Goal: Task Accomplishment & Management: Manage account settings

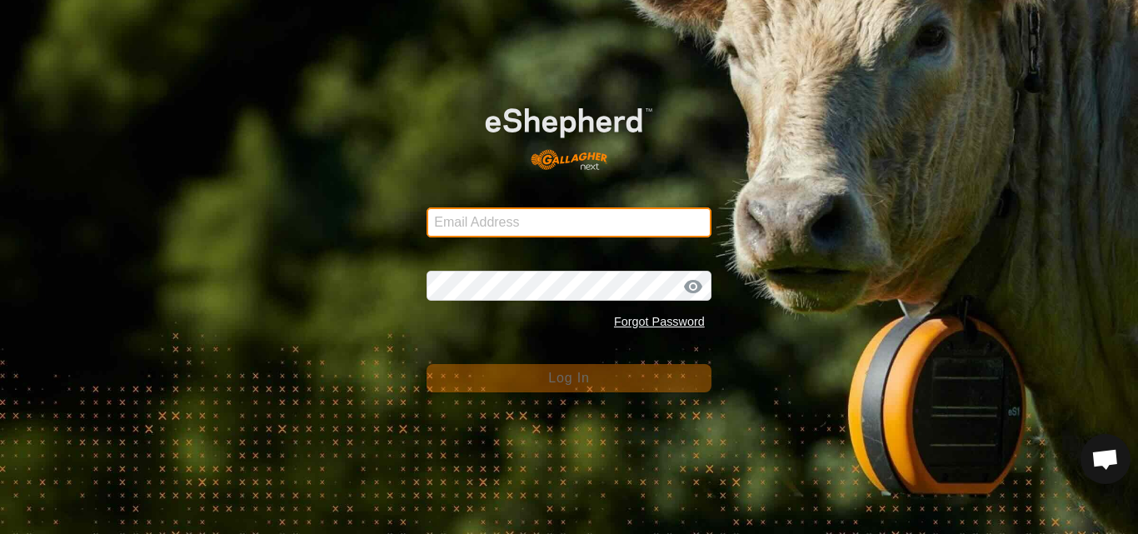
click at [542, 227] on input "Email Address" at bounding box center [568, 222] width 285 height 30
type input "[PERSON_NAME][EMAIL_ADDRESS][DOMAIN_NAME]"
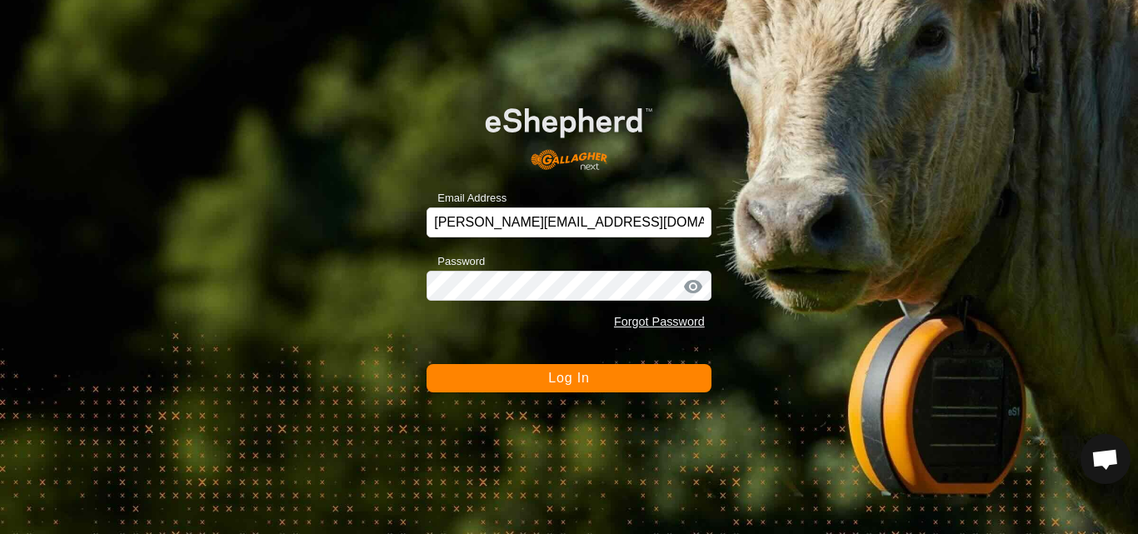
click at [573, 372] on span "Log In" at bounding box center [568, 378] width 41 height 14
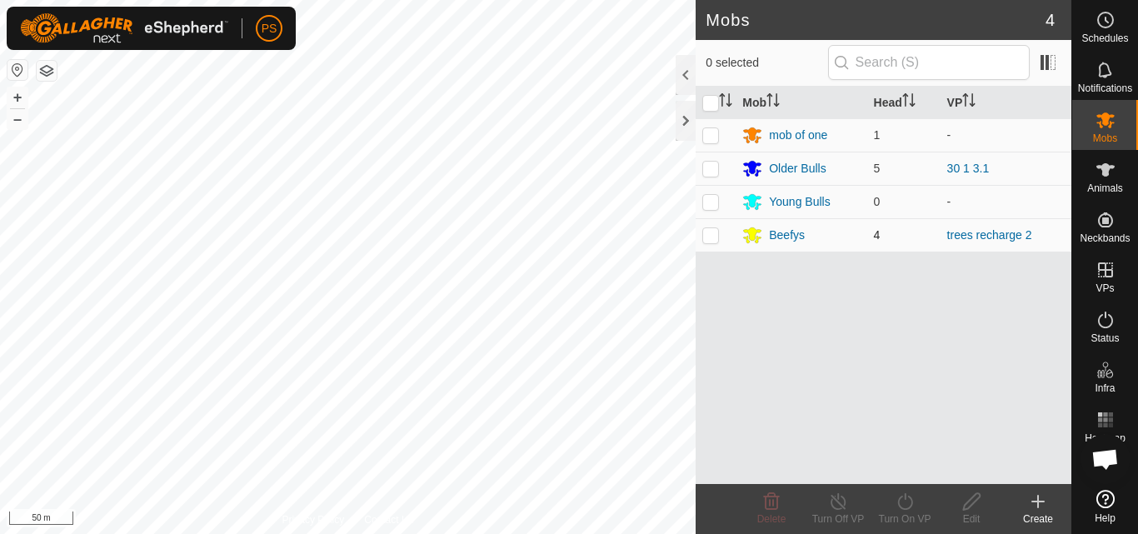
click at [711, 235] on p-checkbox at bounding box center [710, 234] width 17 height 13
click at [710, 238] on p-checkbox at bounding box center [710, 234] width 17 height 13
checkbox input "false"
click at [779, 233] on div "Beefys" at bounding box center [787, 235] width 36 height 17
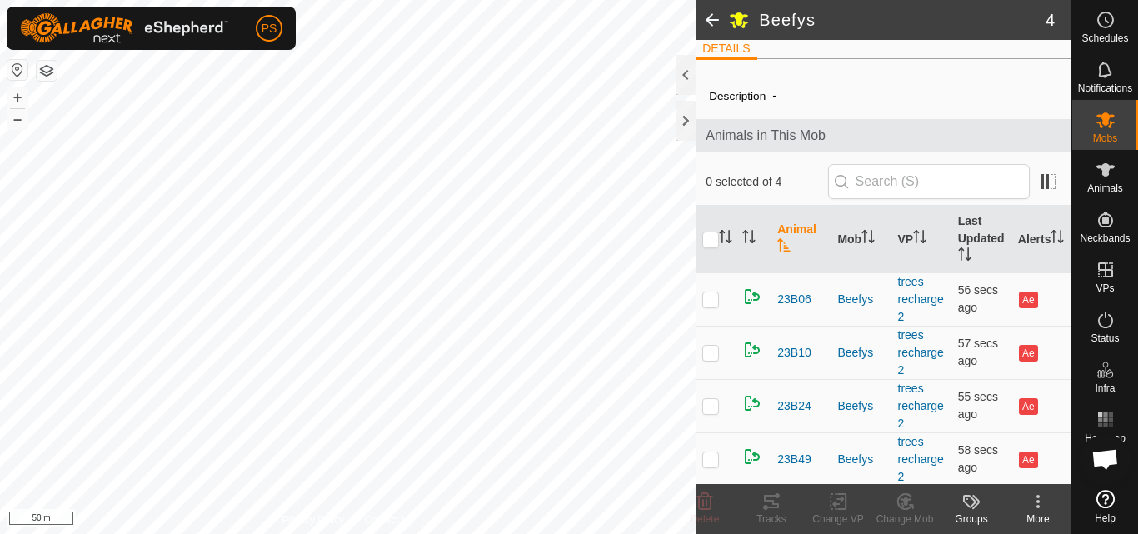
scroll to position [14, 0]
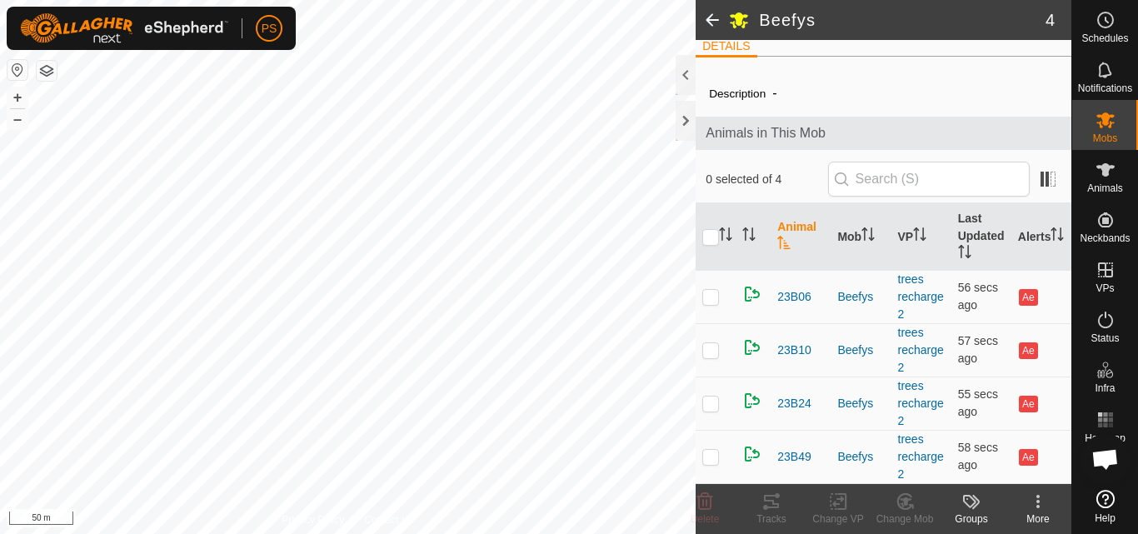
click at [710, 17] on span at bounding box center [711, 20] width 33 height 40
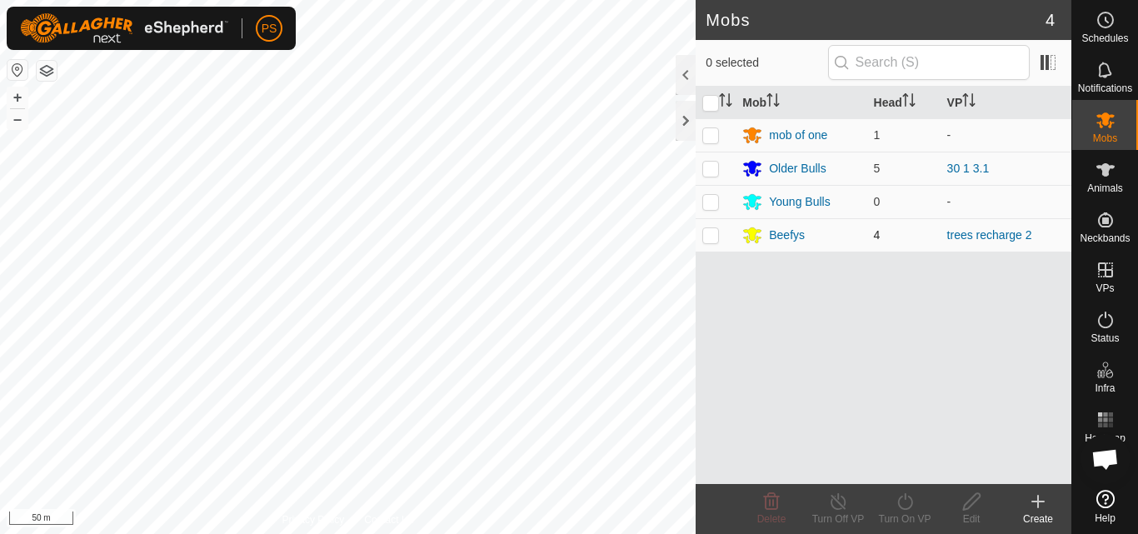
click at [710, 238] on p-checkbox at bounding box center [710, 234] width 17 height 13
checkbox input "true"
click at [907, 498] on icon at bounding box center [905, 501] width 21 height 20
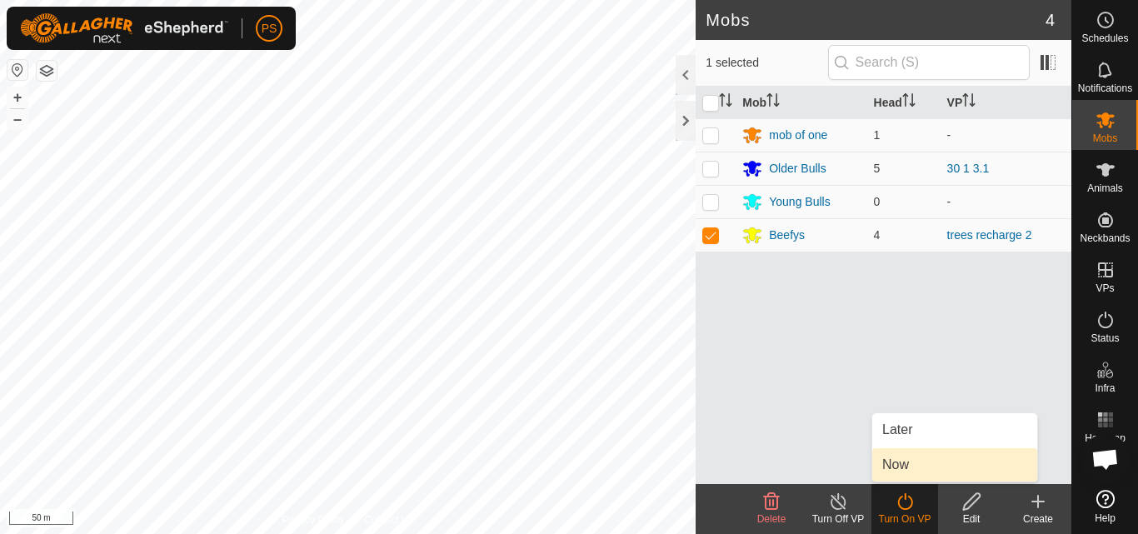
click at [905, 466] on link "Now" at bounding box center [954, 464] width 165 height 33
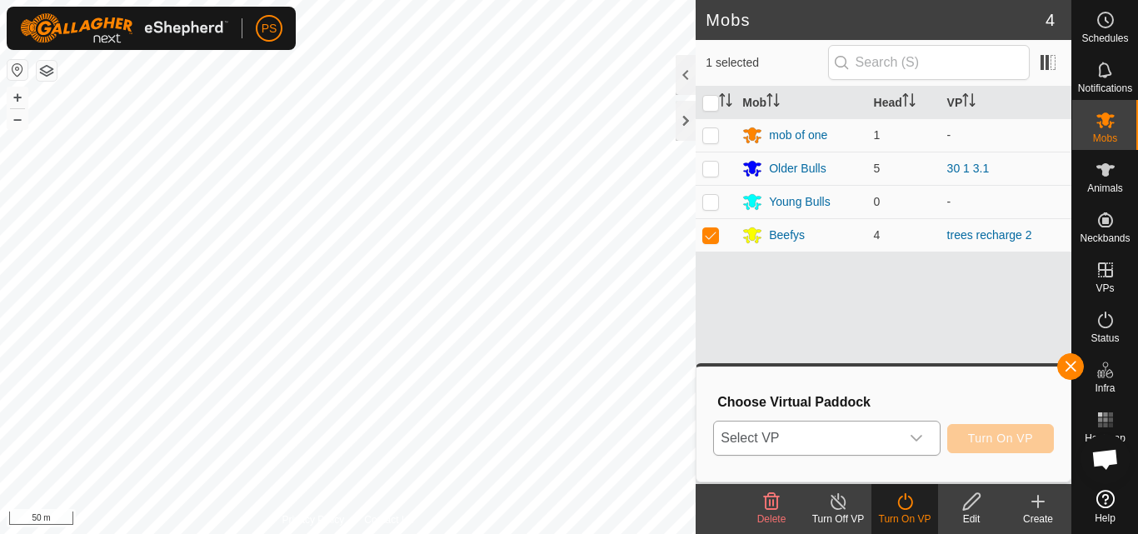
click at [913, 441] on icon "dropdown trigger" at bounding box center [916, 437] width 13 height 13
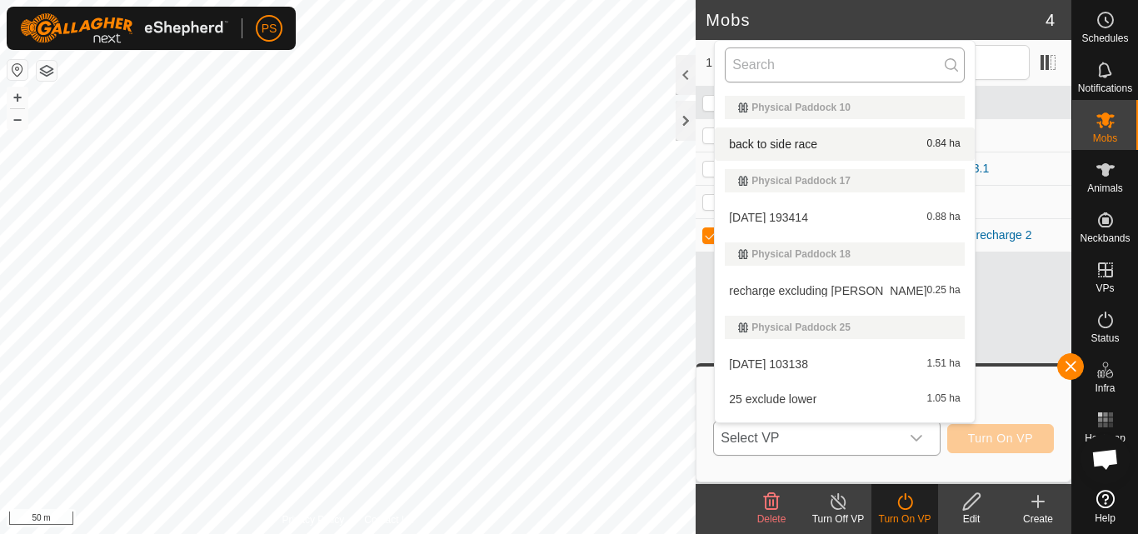
type input "7"
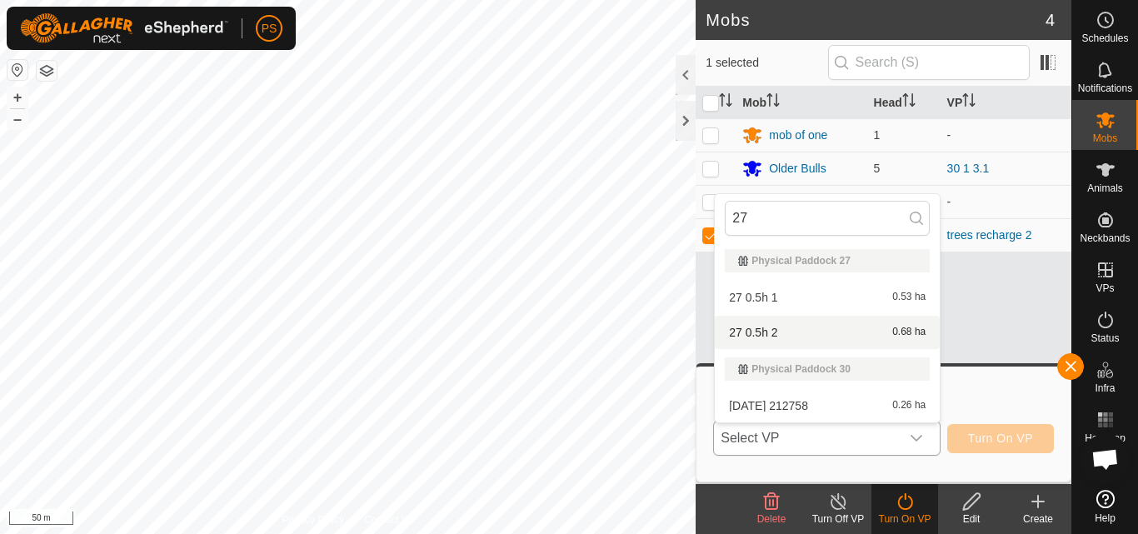
type input "27"
click at [785, 331] on li "27 0.5h 2 0.68 ha" at bounding box center [827, 332] width 225 height 33
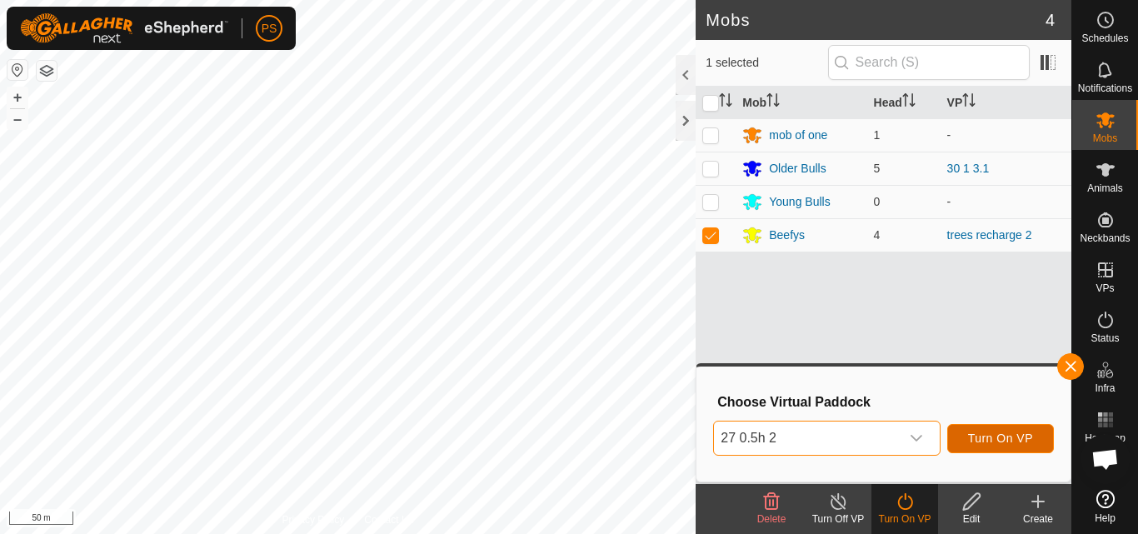
click at [1012, 441] on span "Turn On VP" at bounding box center [1000, 437] width 65 height 13
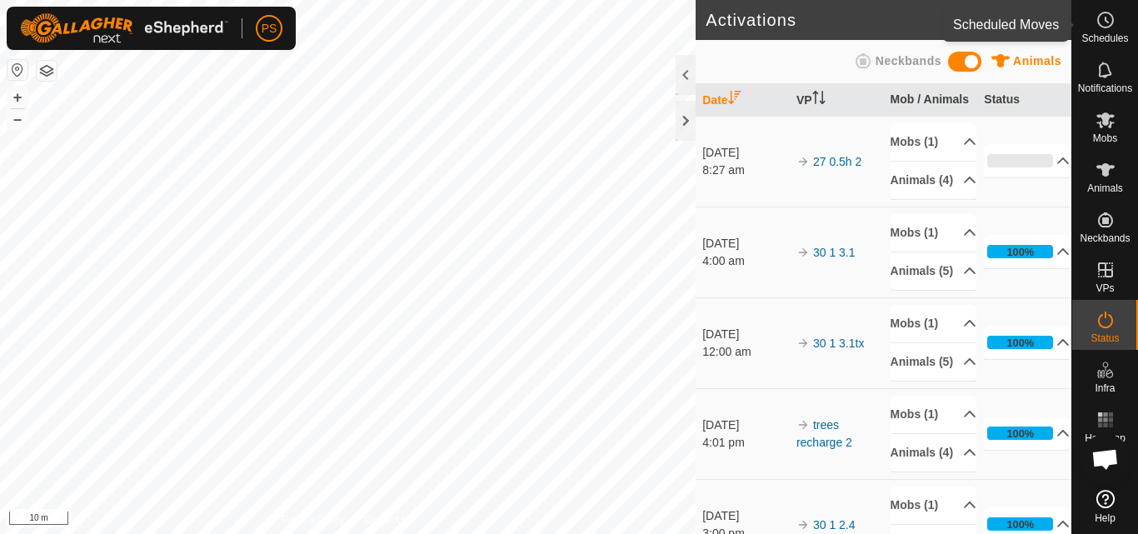
click at [1105, 21] on icon at bounding box center [1106, 19] width 2 height 5
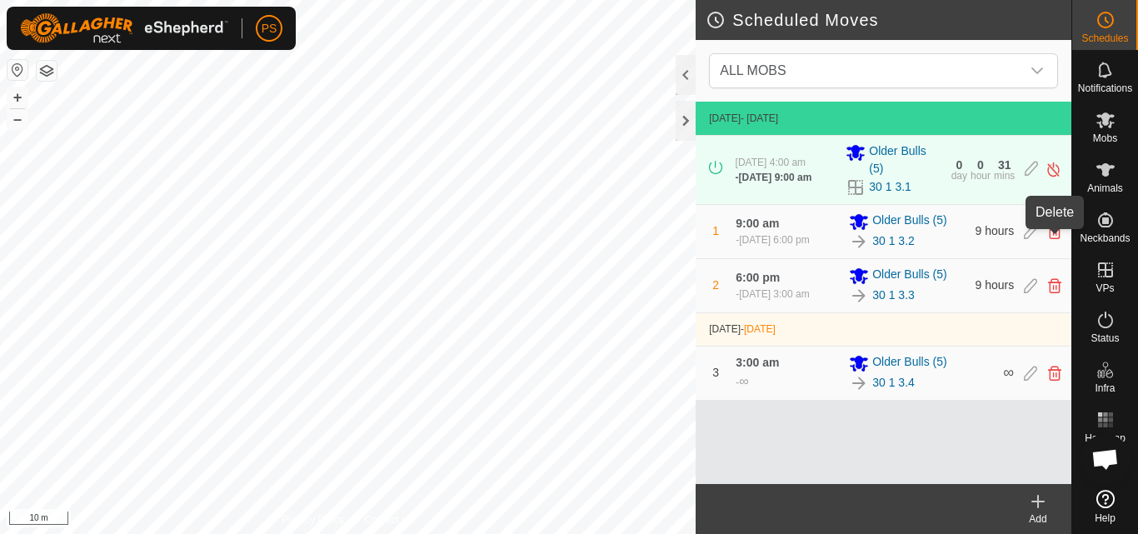
click at [1049, 239] on icon at bounding box center [1054, 231] width 13 height 15
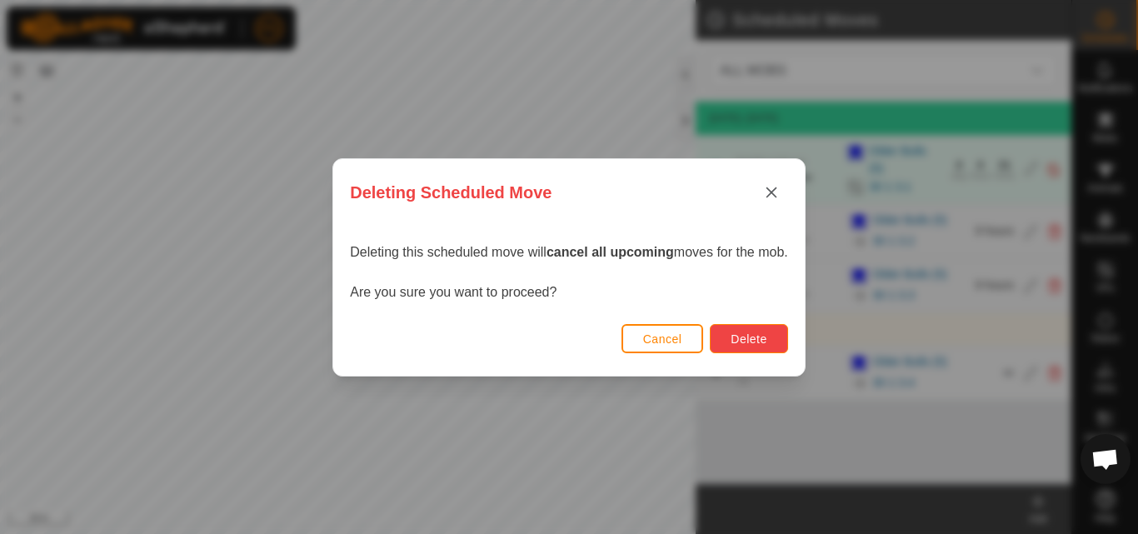
click at [758, 339] on span "Delete" at bounding box center [748, 338] width 36 height 13
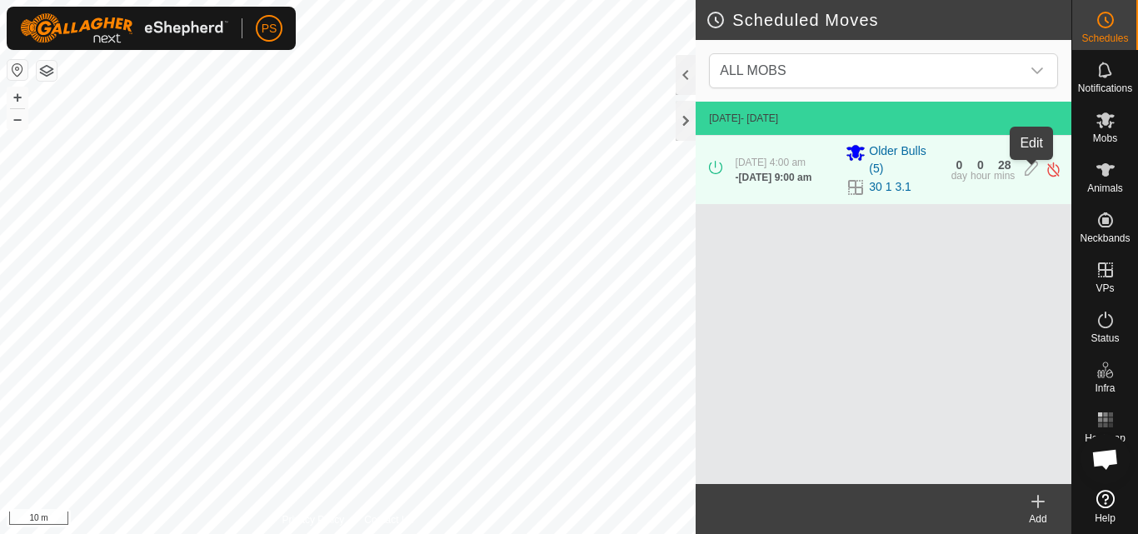
click at [1032, 173] on icon at bounding box center [1030, 169] width 13 height 17
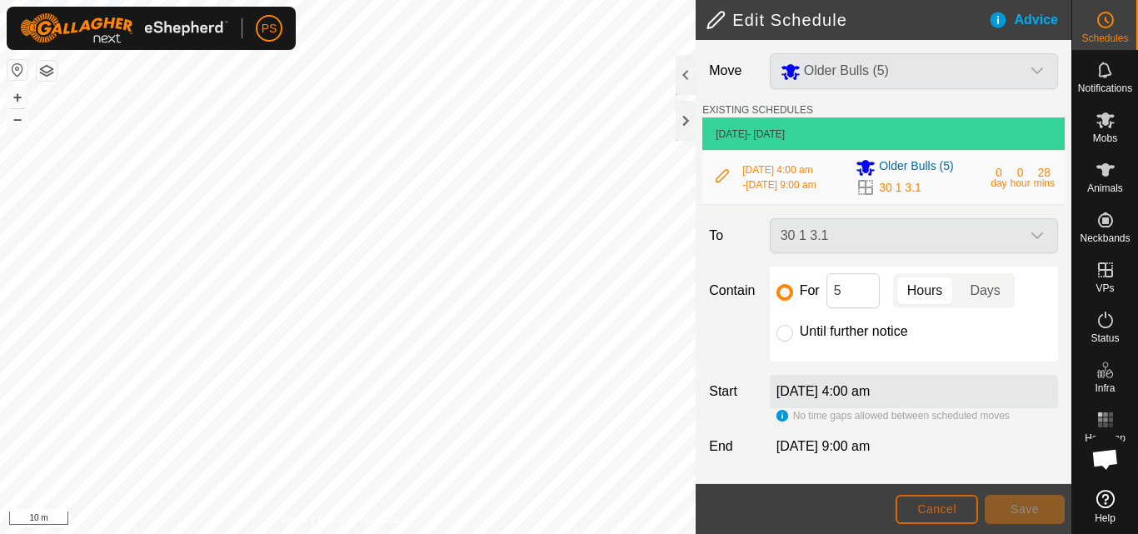
click at [942, 509] on span "Cancel" at bounding box center [936, 508] width 39 height 13
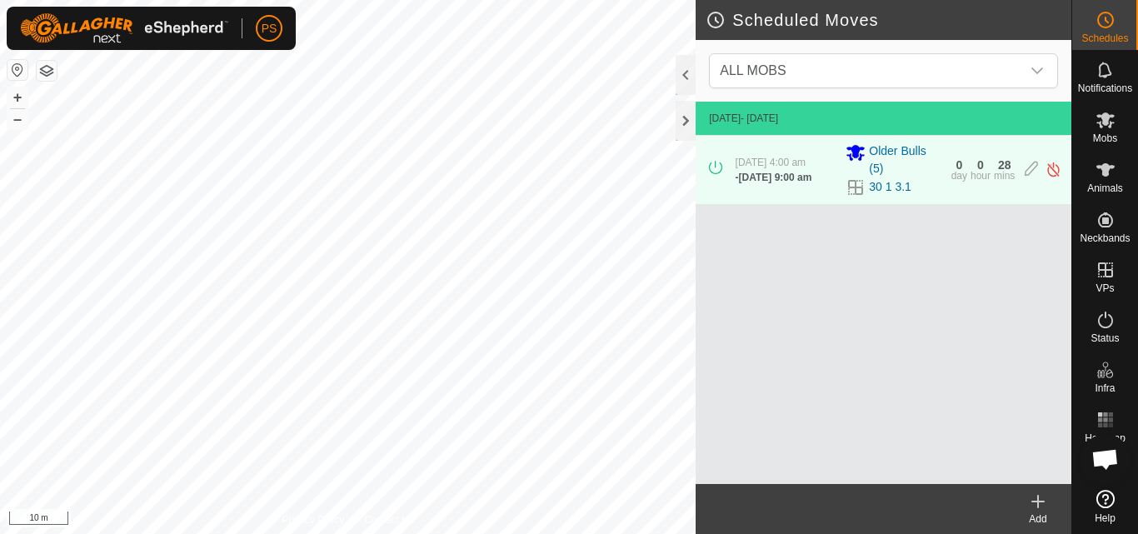
click at [1036, 501] on icon at bounding box center [1038, 501] width 12 height 0
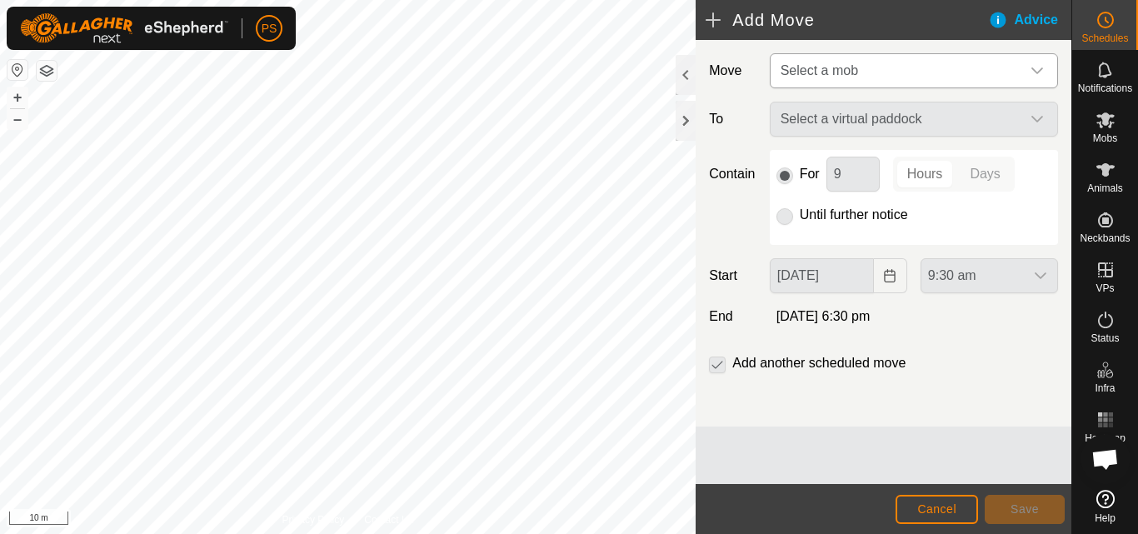
click at [1031, 68] on icon "dropdown trigger" at bounding box center [1036, 70] width 13 height 13
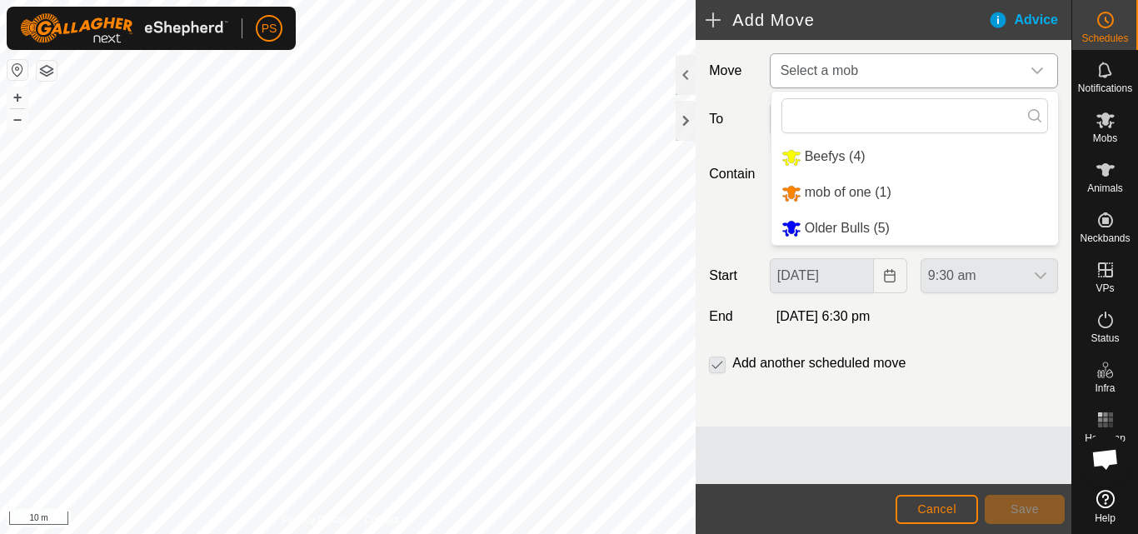
click at [835, 229] on li "Older Bulls (5)" at bounding box center [914, 229] width 287 height 34
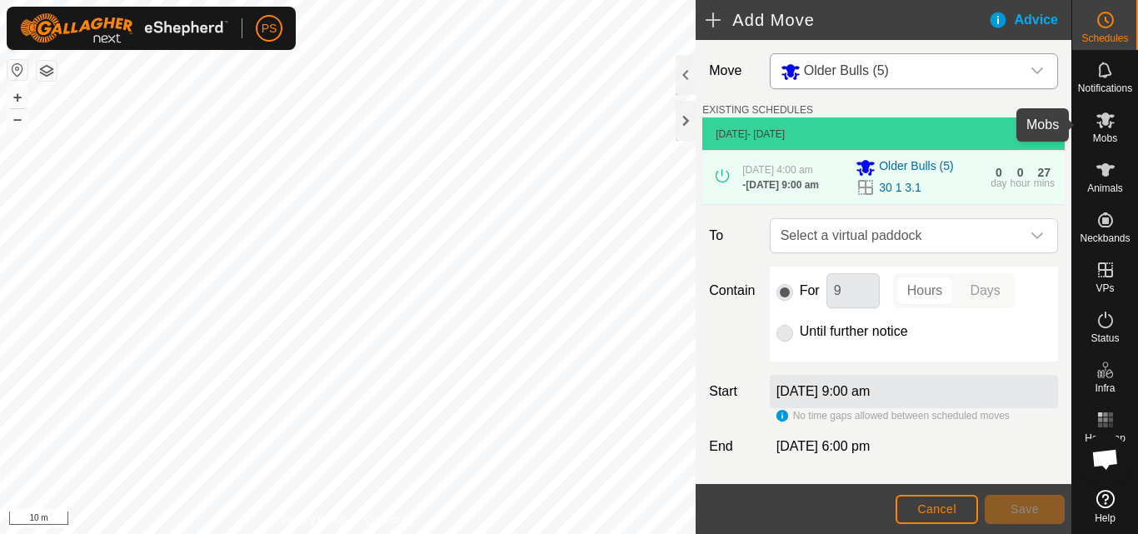
click at [1104, 117] on icon at bounding box center [1105, 120] width 18 height 16
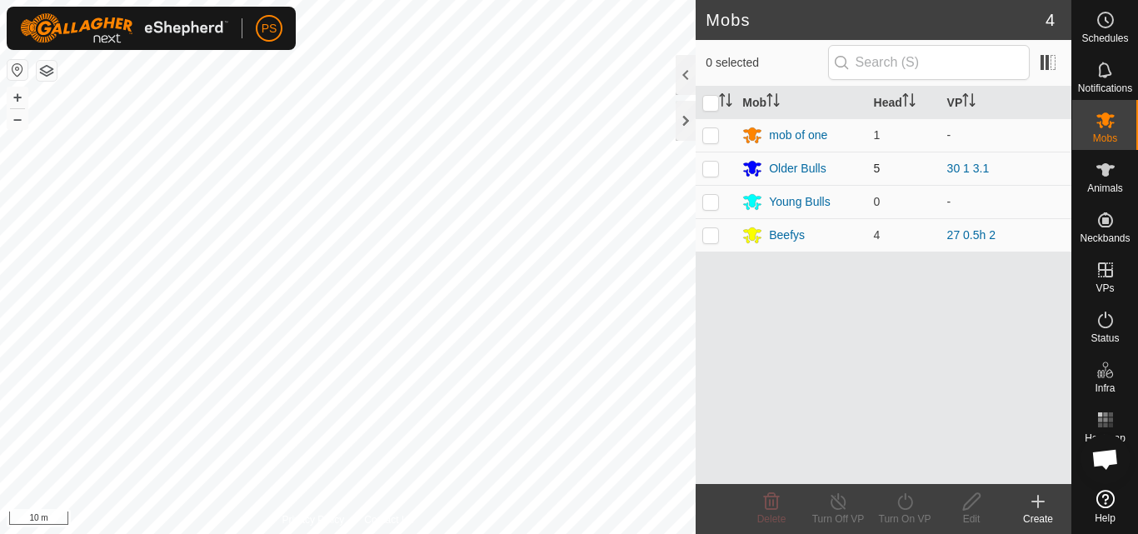
click at [707, 168] on p-checkbox at bounding box center [710, 168] width 17 height 13
checkbox input "true"
click at [902, 500] on icon at bounding box center [905, 501] width 21 height 20
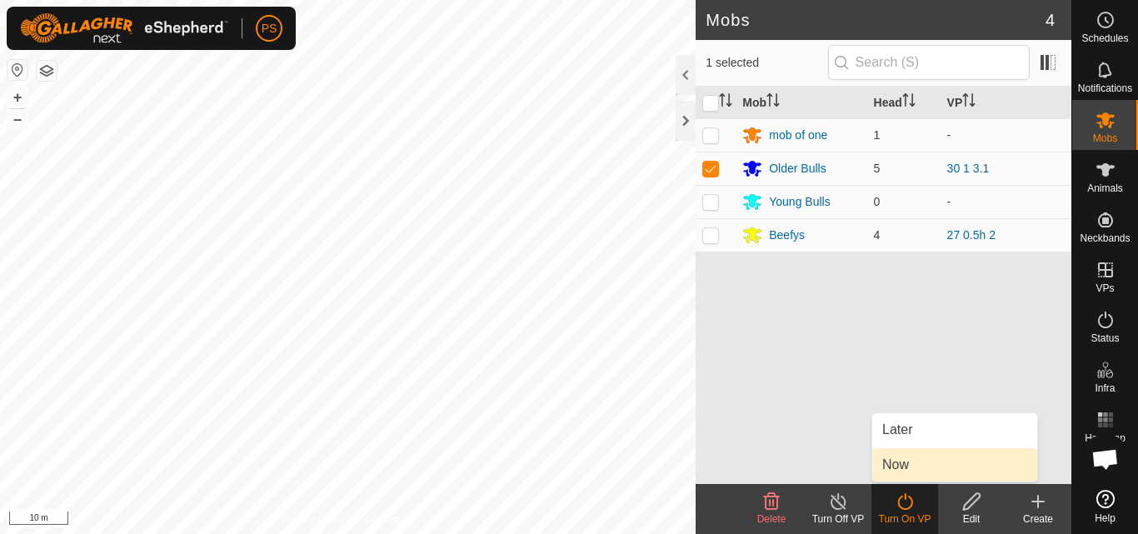
click at [915, 463] on link "Now" at bounding box center [954, 464] width 165 height 33
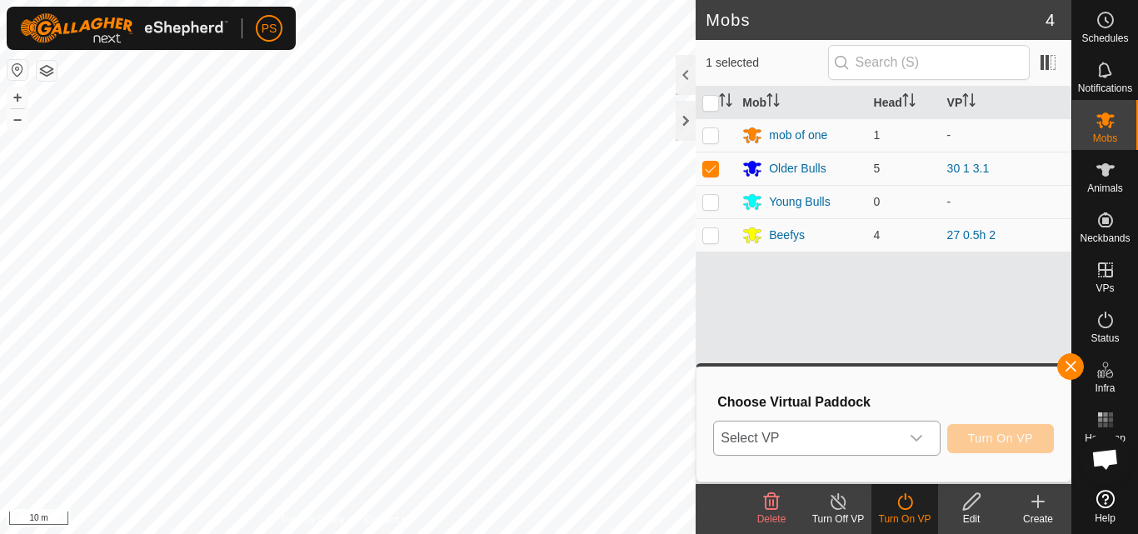
click at [914, 439] on icon "dropdown trigger" at bounding box center [916, 438] width 12 height 7
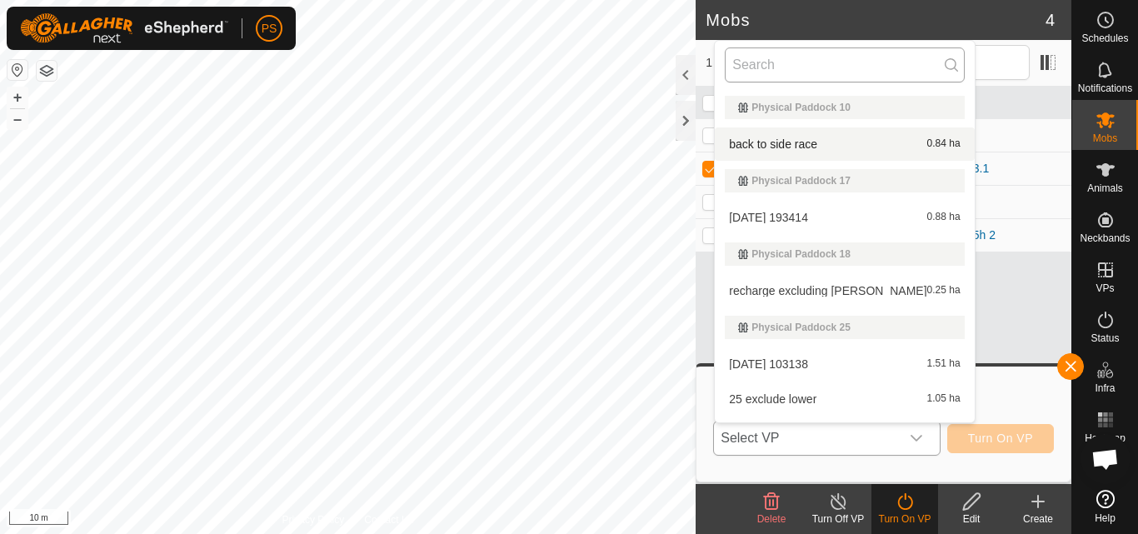
click at [792, 63] on input "text" at bounding box center [844, 64] width 239 height 35
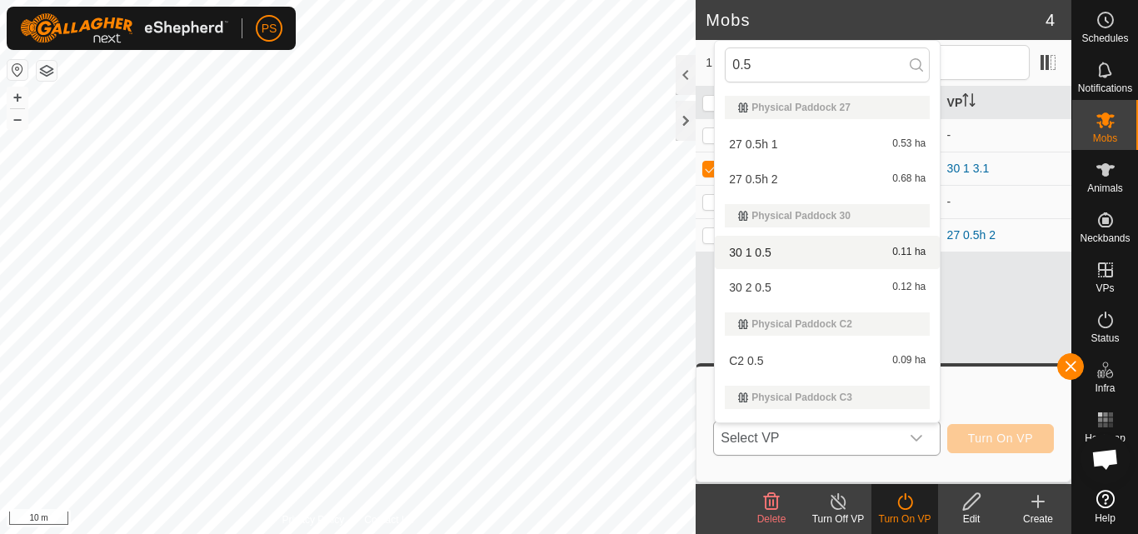
type input "0.5"
click at [779, 255] on li "30 1 0.5 0.11 ha" at bounding box center [827, 252] width 225 height 33
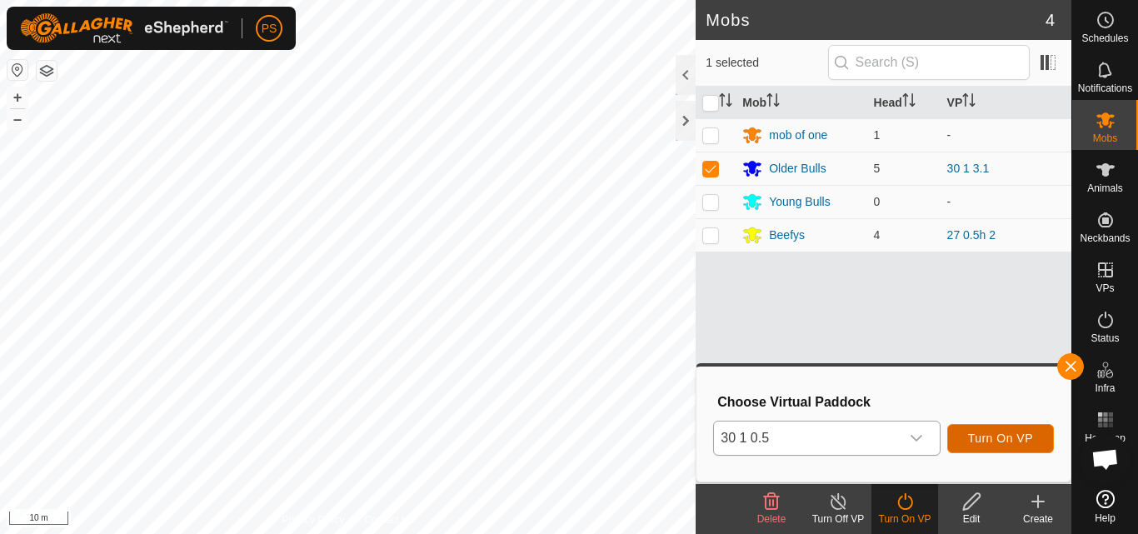
click at [1009, 438] on span "Turn On VP" at bounding box center [1000, 437] width 65 height 13
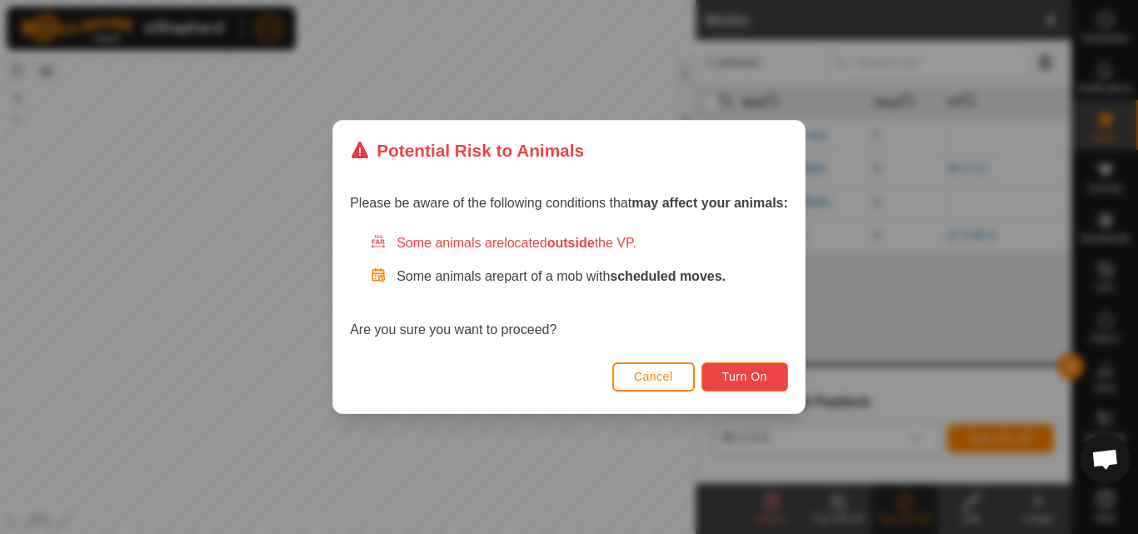
click at [765, 376] on span "Turn On" at bounding box center [744, 376] width 45 height 13
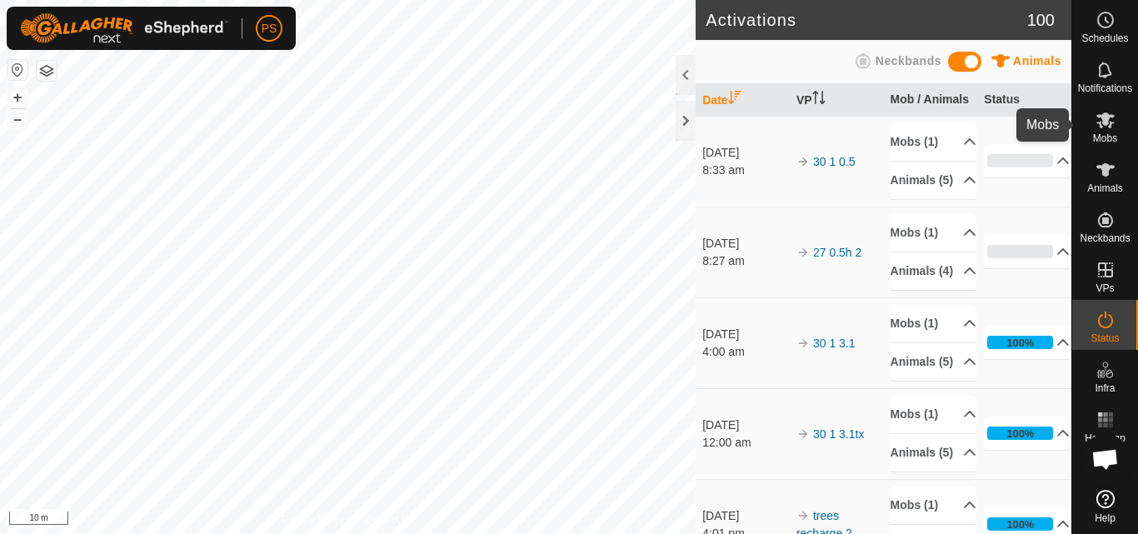
click at [1100, 122] on icon at bounding box center [1105, 120] width 18 height 16
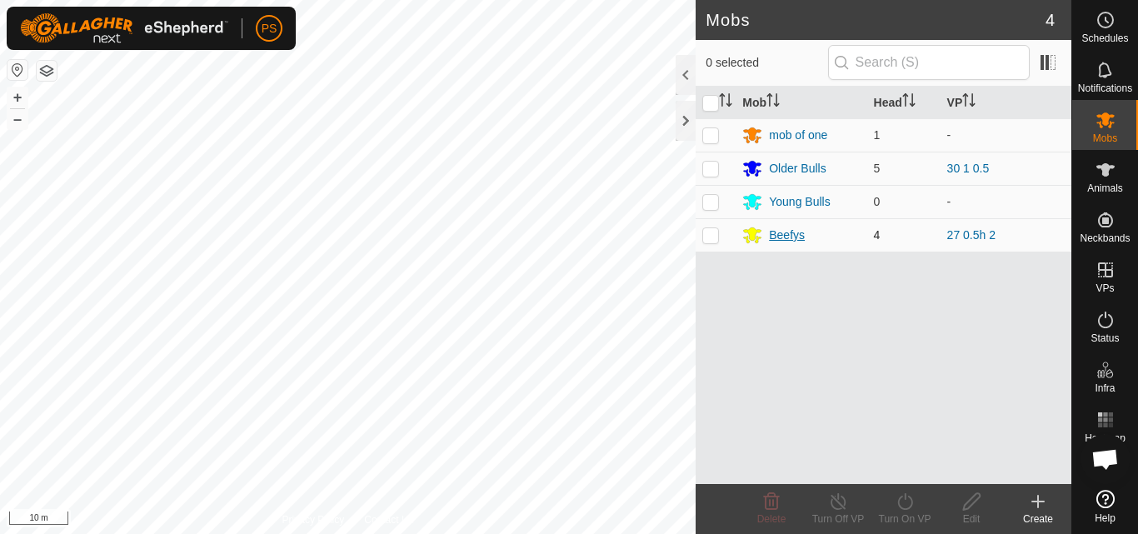
click at [789, 236] on div "Beefys" at bounding box center [787, 235] width 36 height 17
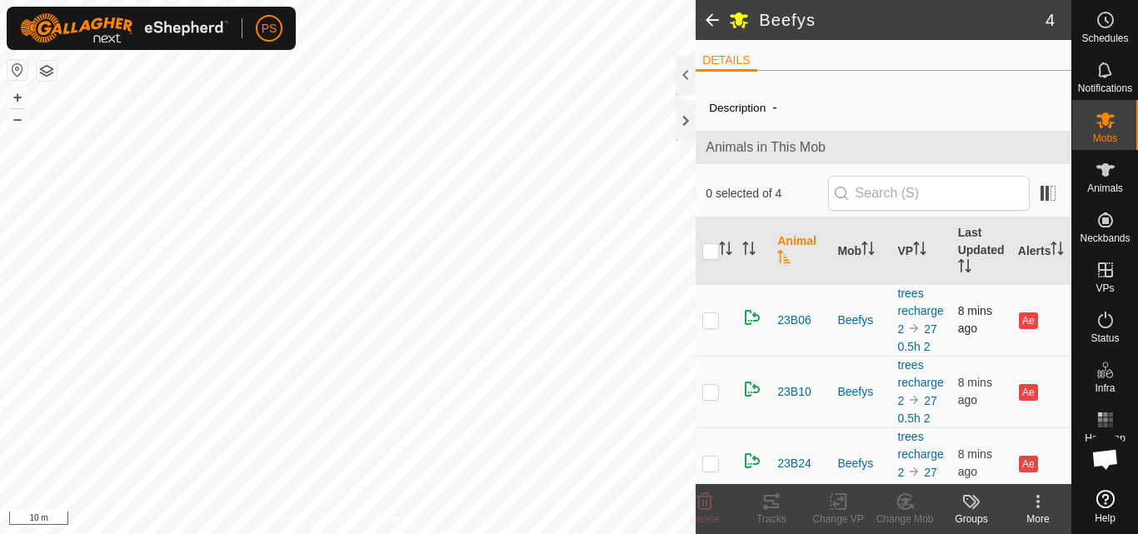
click at [711, 327] on p-checkbox at bounding box center [710, 319] width 17 height 13
click at [773, 500] on icon at bounding box center [771, 501] width 15 height 13
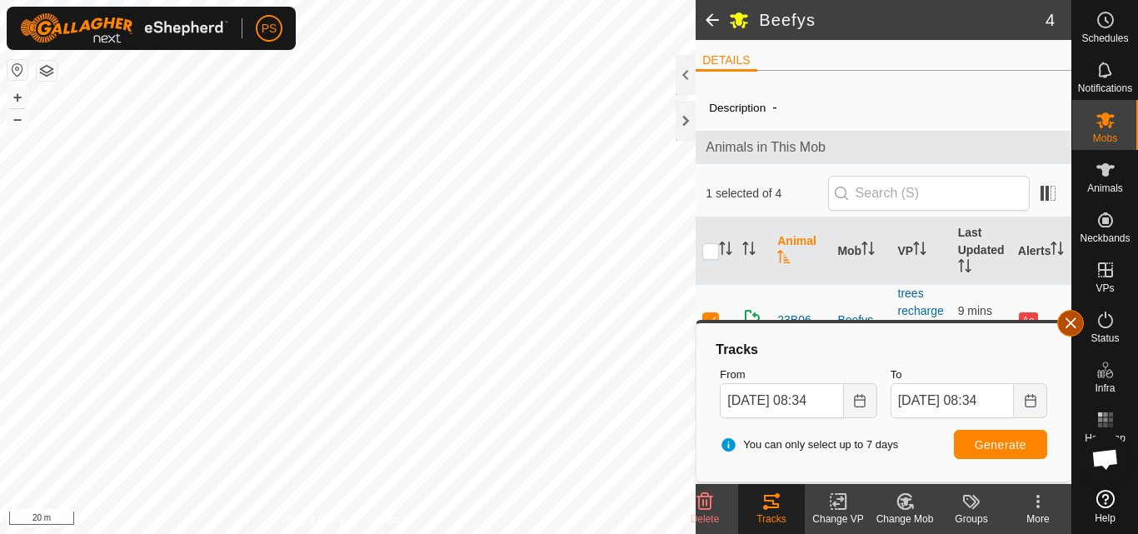
click at [1073, 326] on button "button" at bounding box center [1070, 323] width 27 height 27
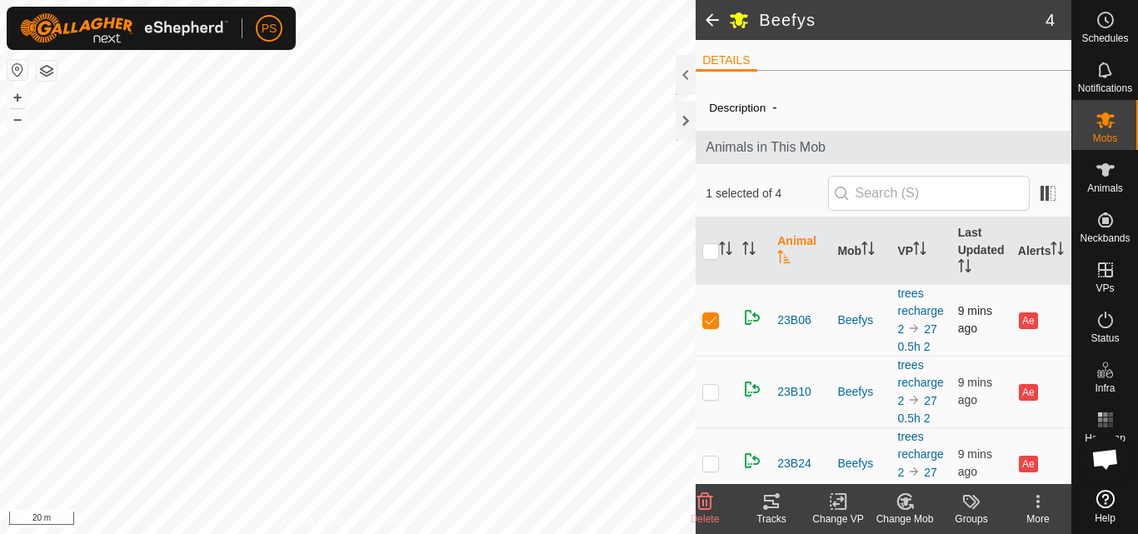
click at [715, 327] on p-checkbox at bounding box center [710, 319] width 17 height 13
checkbox input "false"
click at [711, 398] on p-checkbox at bounding box center [710, 391] width 17 height 13
click at [768, 501] on icon at bounding box center [771, 501] width 15 height 13
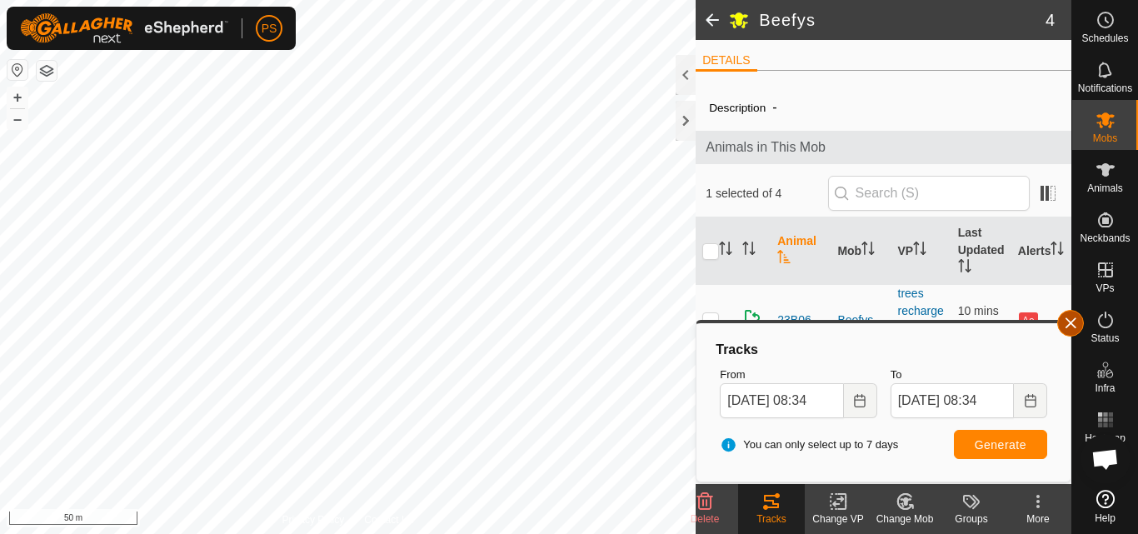
click at [1069, 323] on button "button" at bounding box center [1070, 323] width 27 height 27
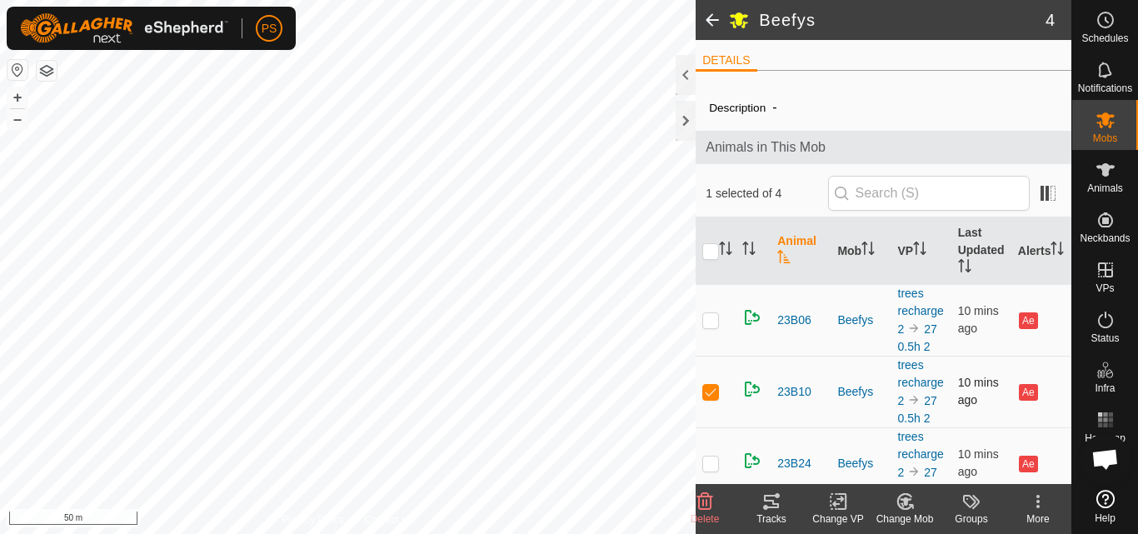
scroll to position [83, 0]
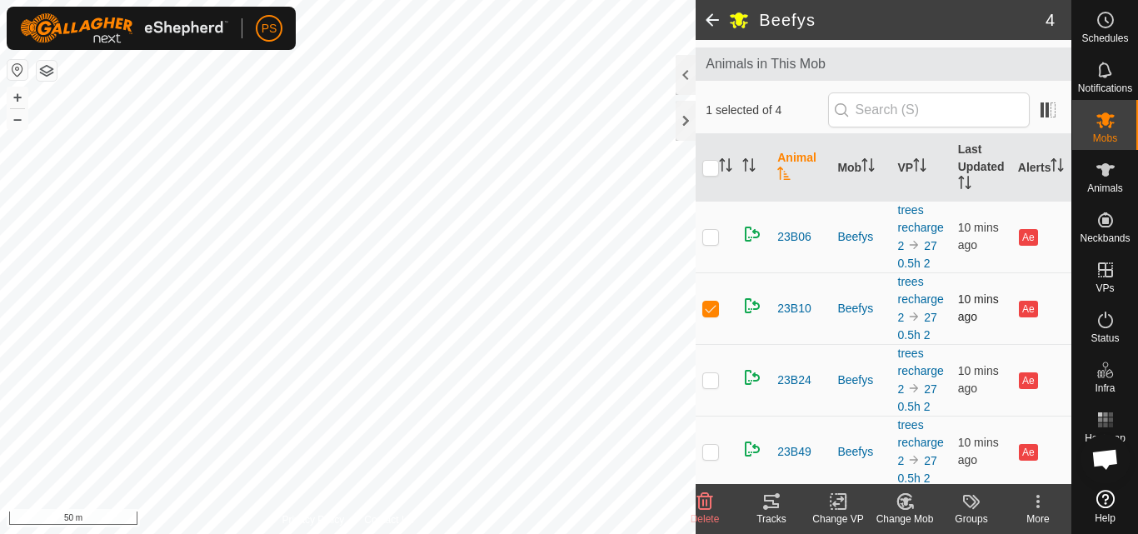
click at [713, 315] on p-checkbox at bounding box center [710, 308] width 17 height 13
checkbox input "false"
click at [710, 386] on p-checkbox at bounding box center [710, 379] width 17 height 13
checkbox input "true"
click at [770, 501] on icon at bounding box center [771, 501] width 15 height 13
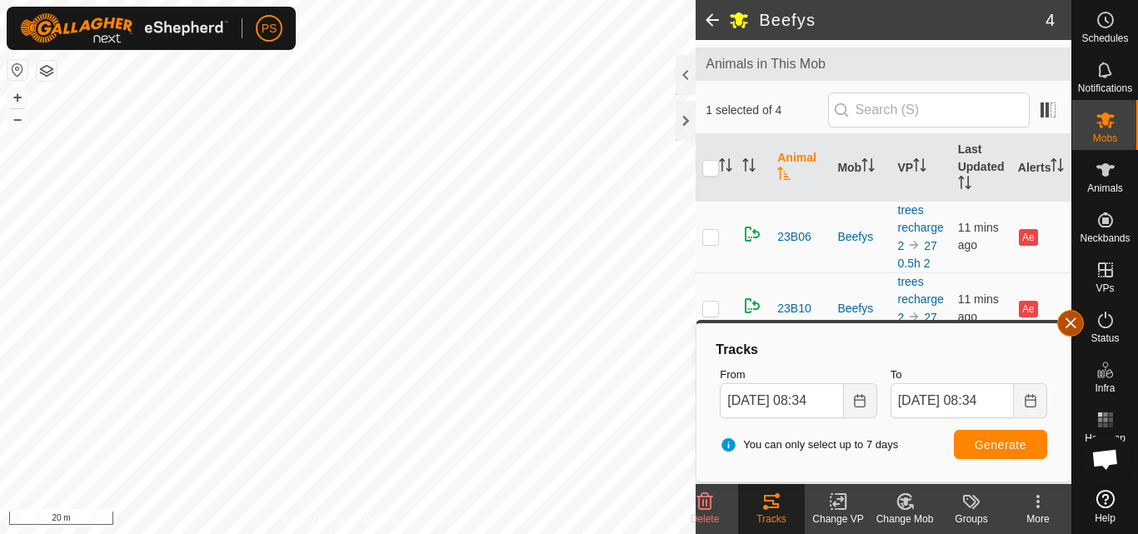
click at [1071, 322] on button "button" at bounding box center [1070, 323] width 27 height 27
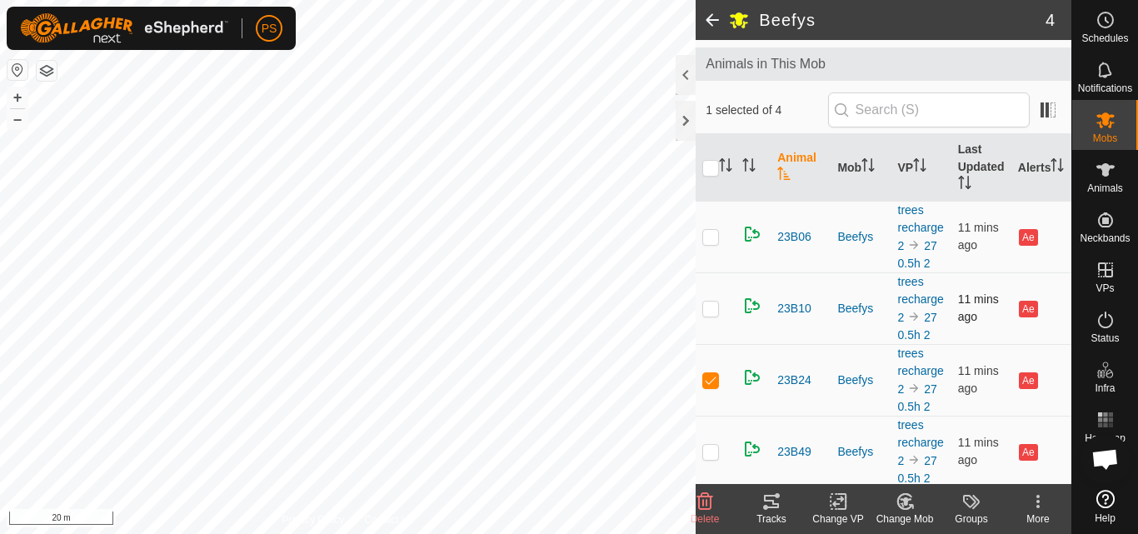
scroll to position [157, 0]
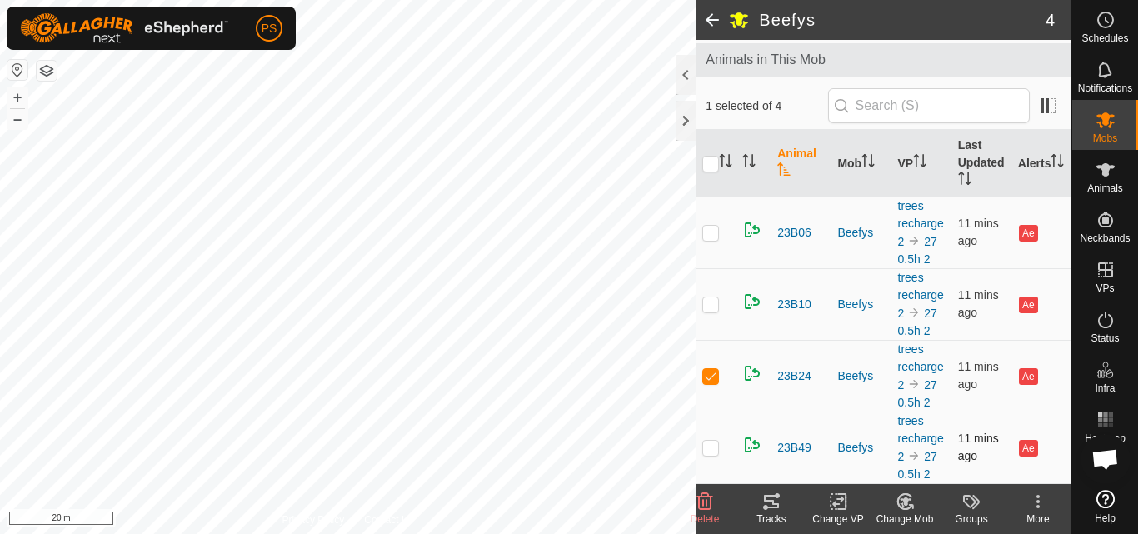
click at [710, 441] on p-checkbox at bounding box center [710, 447] width 17 height 13
checkbox input "true"
click at [710, 369] on p-checkbox at bounding box center [710, 375] width 17 height 13
checkbox input "false"
click at [770, 502] on icon at bounding box center [771, 501] width 20 height 20
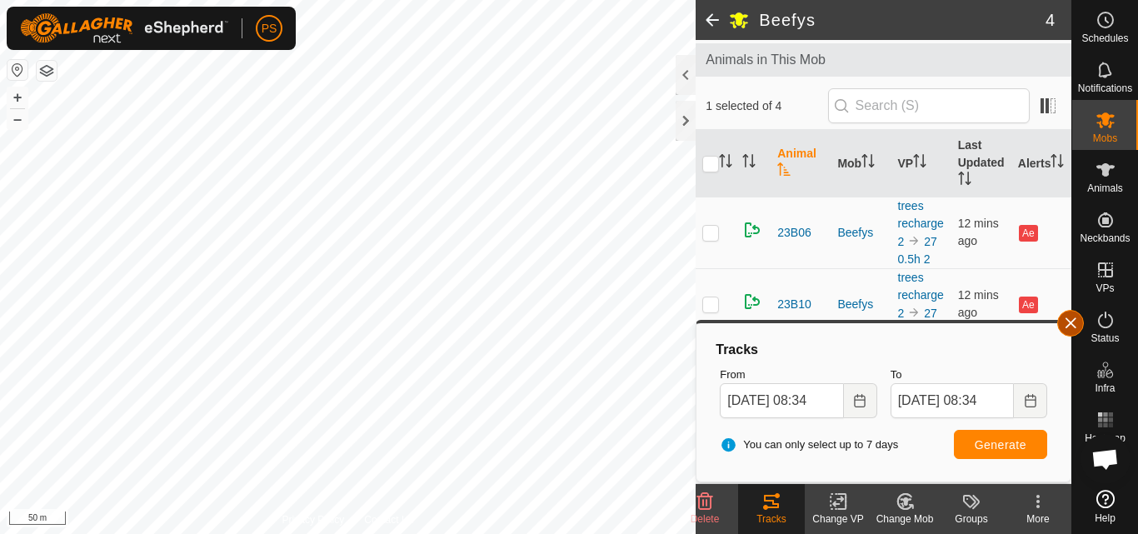
click at [1072, 325] on button "button" at bounding box center [1070, 323] width 27 height 27
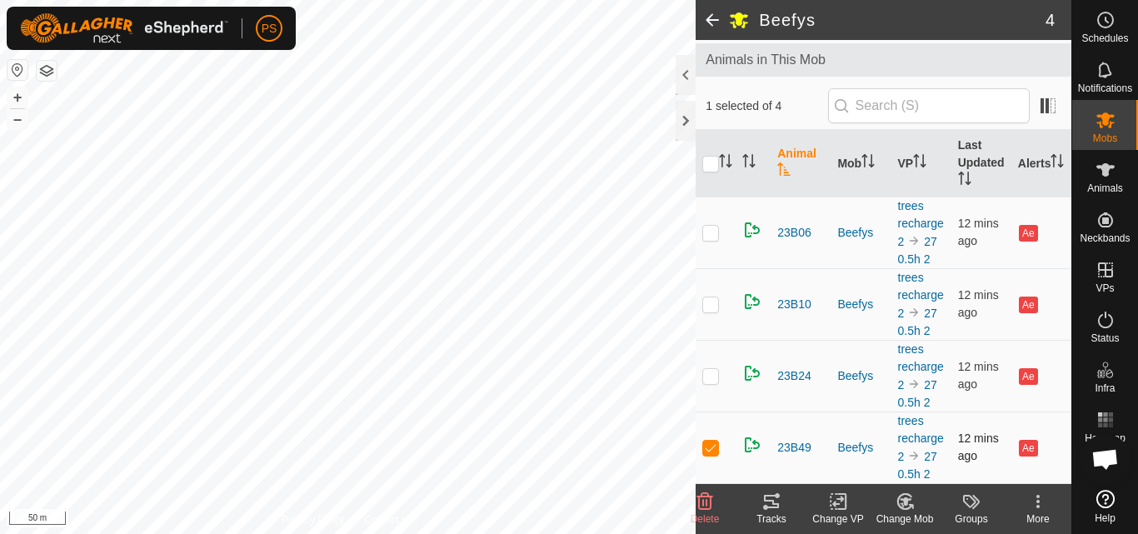
click at [713, 441] on p-checkbox at bounding box center [710, 447] width 17 height 13
checkbox input "false"
click at [711, 369] on p-checkbox at bounding box center [710, 375] width 17 height 13
click at [770, 499] on icon at bounding box center [771, 501] width 20 height 20
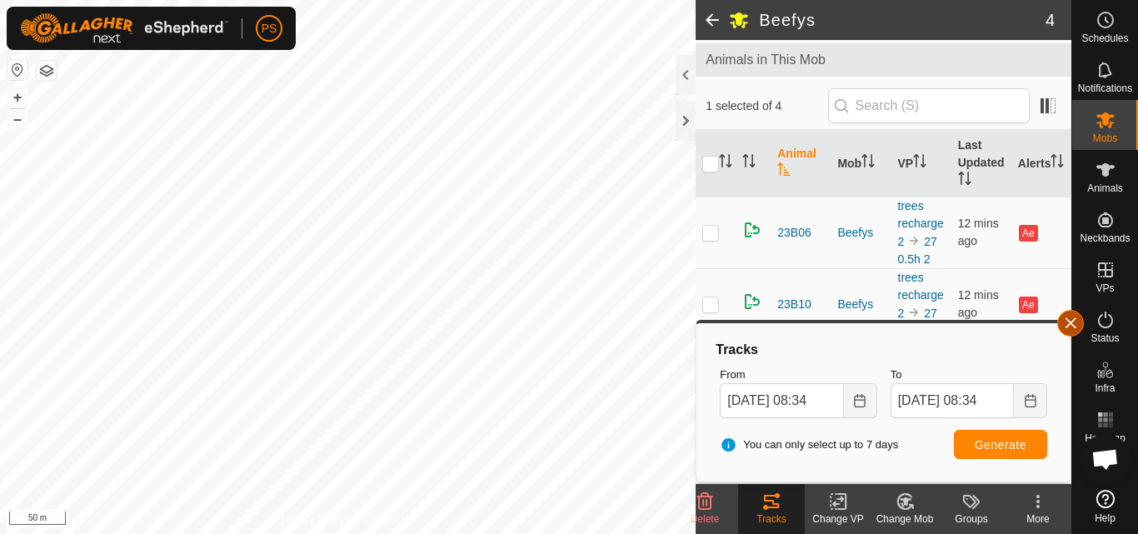
click at [1076, 320] on button "button" at bounding box center [1070, 323] width 27 height 27
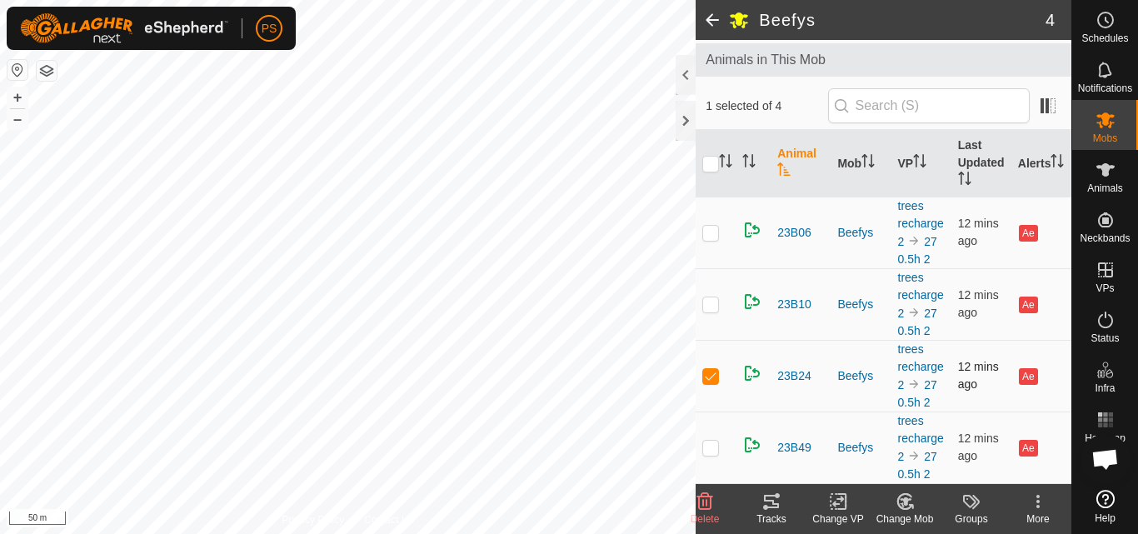
click at [709, 369] on p-checkbox at bounding box center [710, 375] width 17 height 13
checkbox input "false"
click at [710, 297] on p-checkbox at bounding box center [710, 303] width 17 height 13
checkbox input "true"
click at [769, 499] on icon at bounding box center [771, 501] width 20 height 20
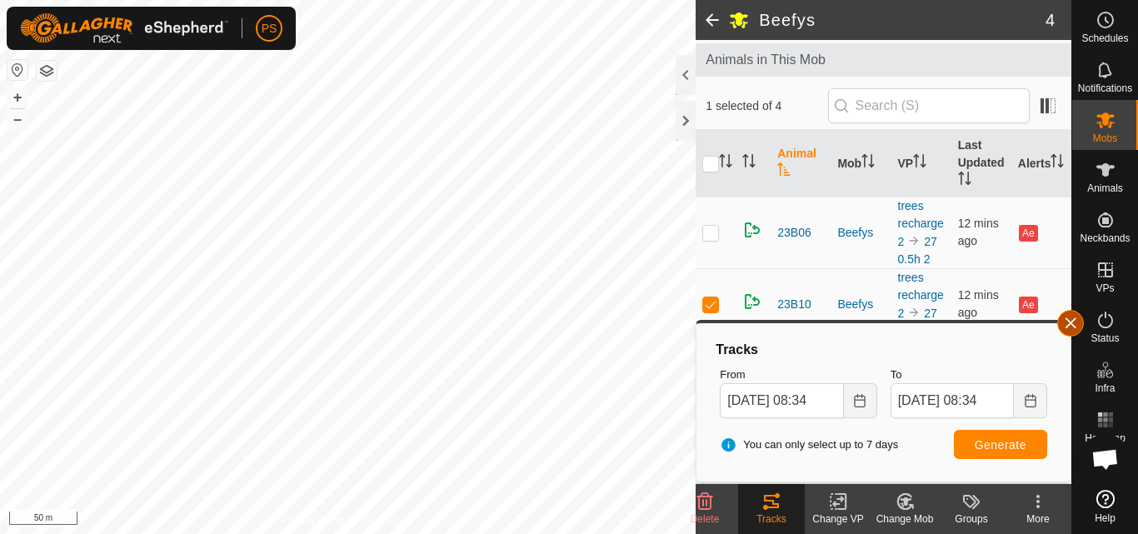
click at [1070, 317] on button "button" at bounding box center [1070, 323] width 27 height 27
